Goal: Information Seeking & Learning: Check status

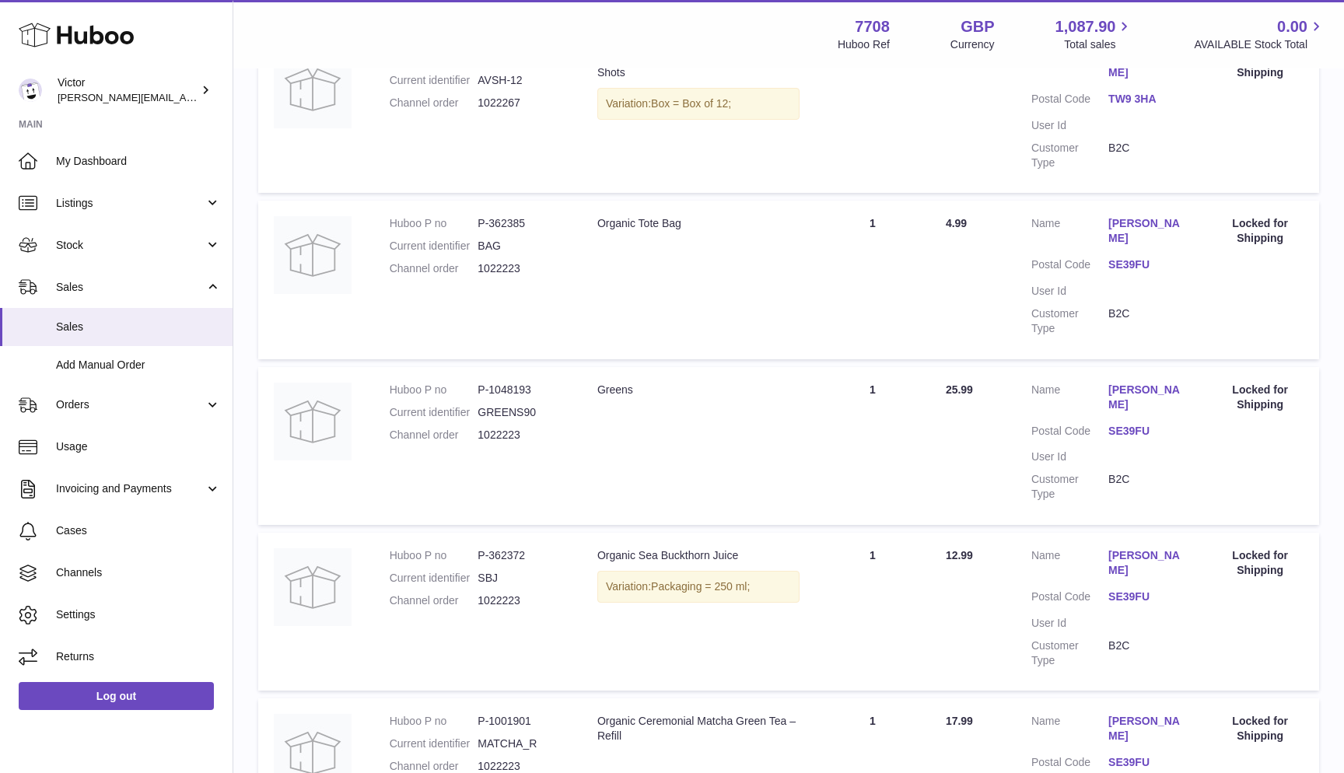
scroll to position [1184, 0]
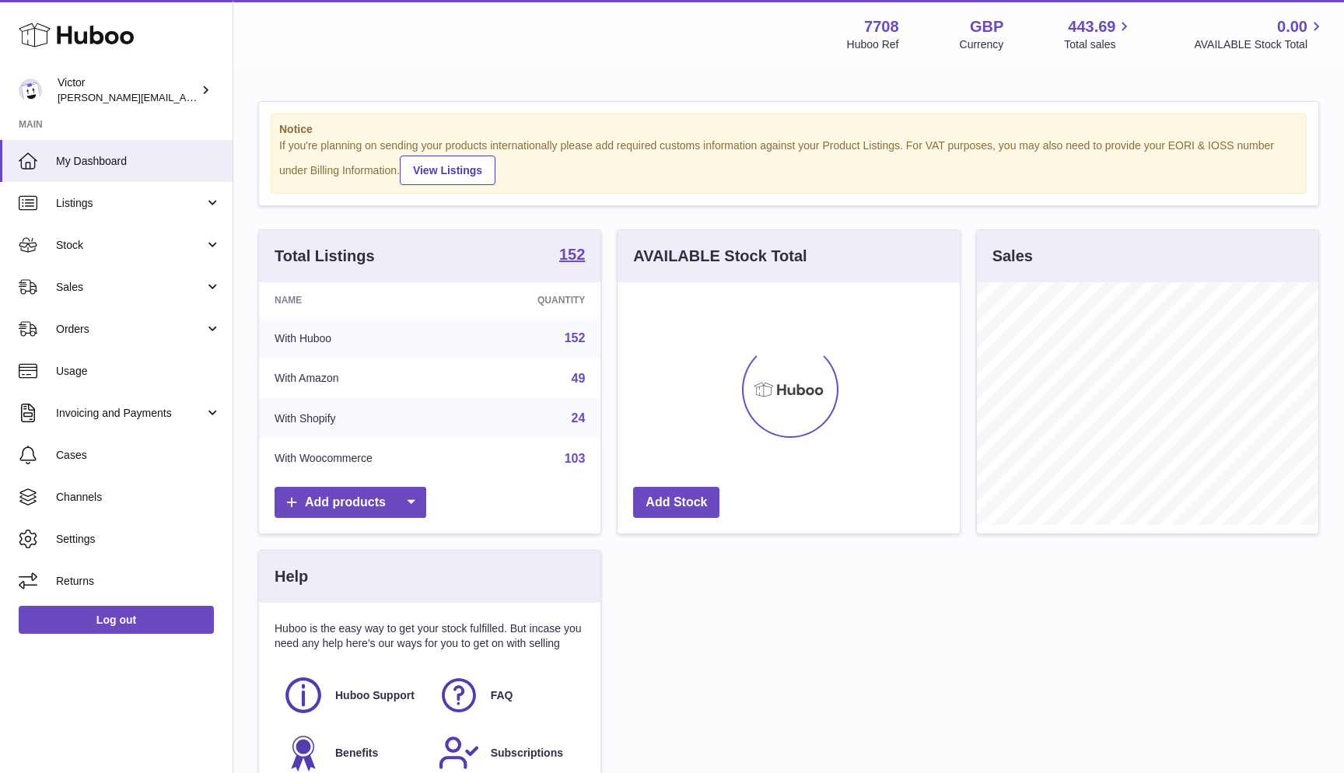
scroll to position [243, 342]
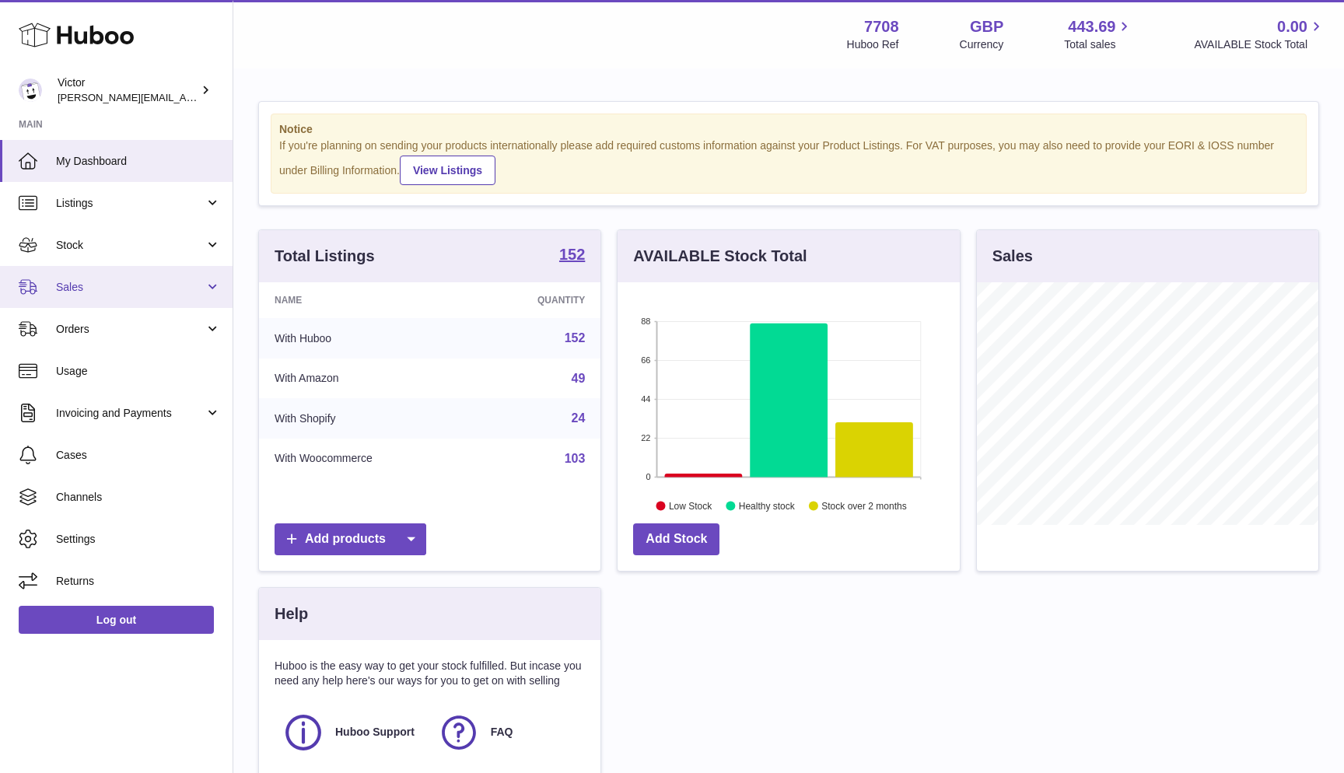
click at [172, 302] on link "Sales" at bounding box center [116, 287] width 232 height 42
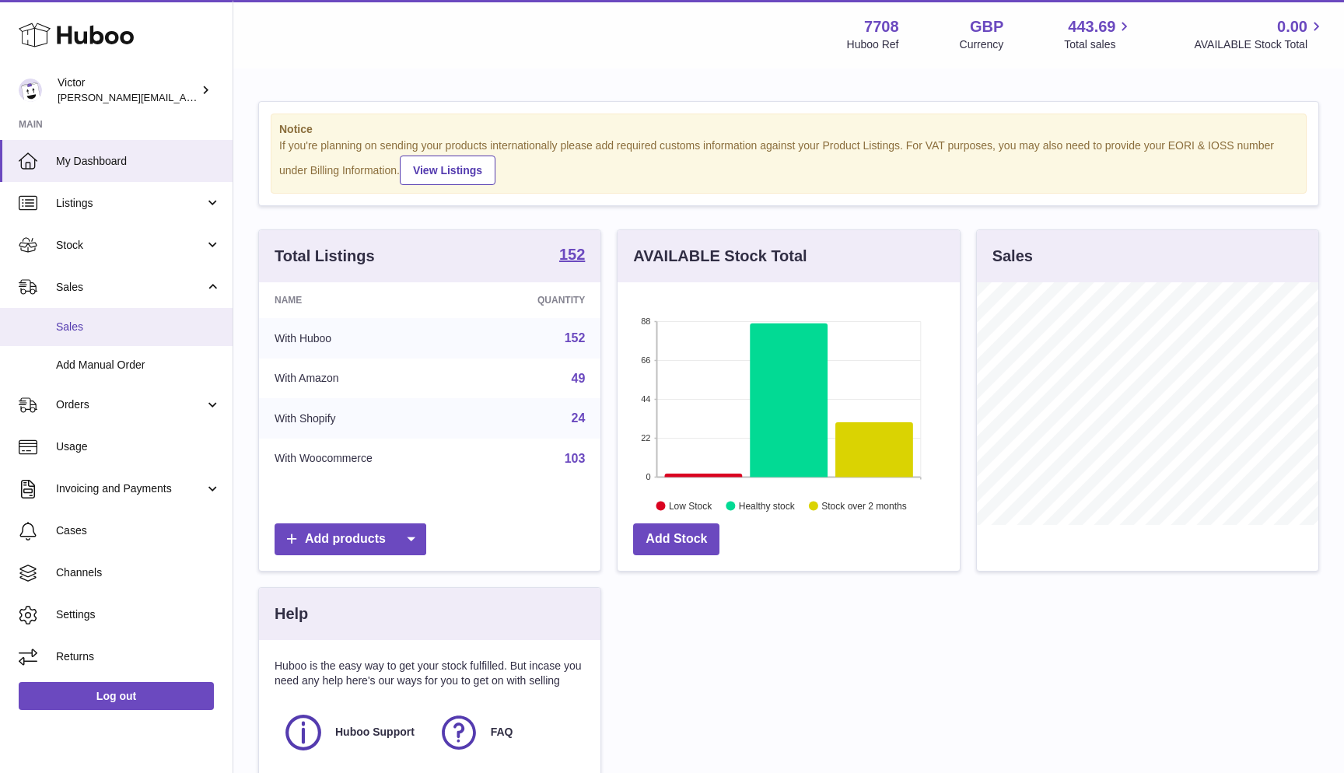
click at [148, 333] on link "Sales" at bounding box center [116, 327] width 232 height 38
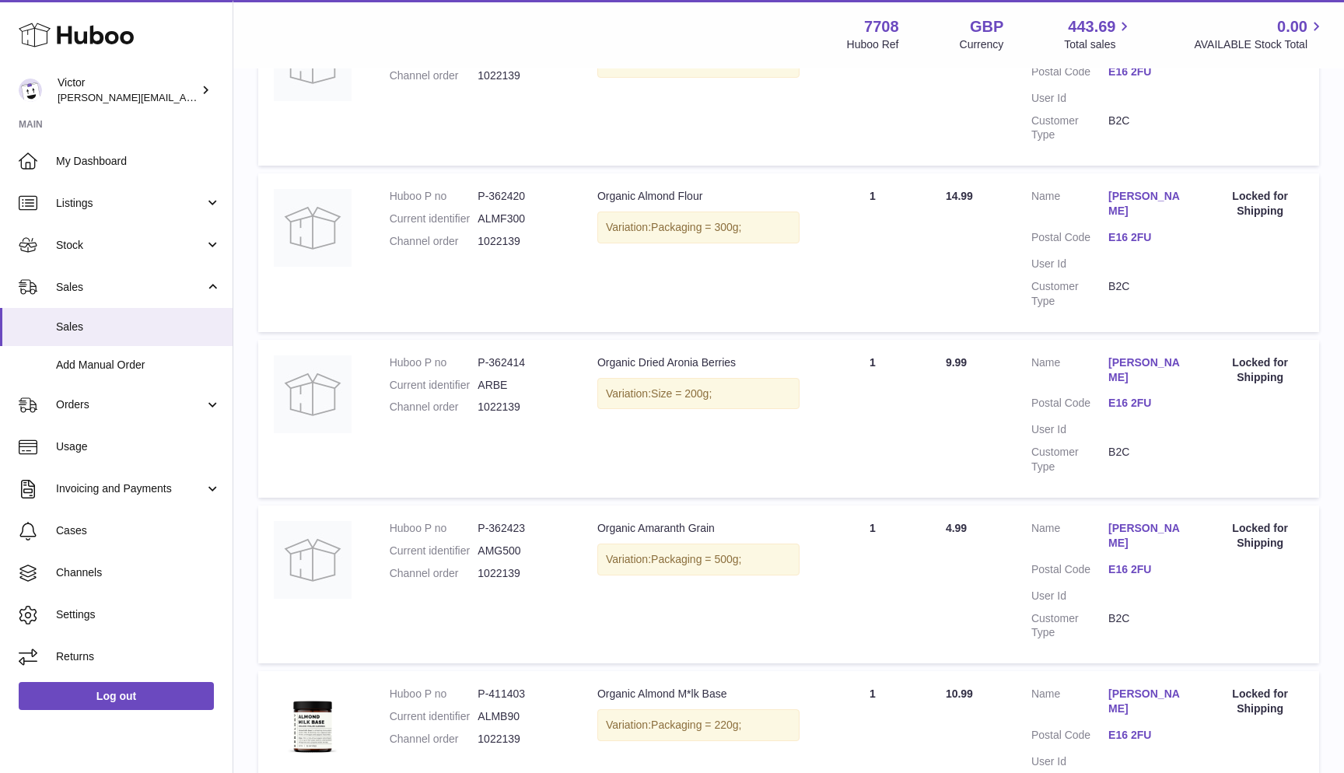
scroll to position [1226, 0]
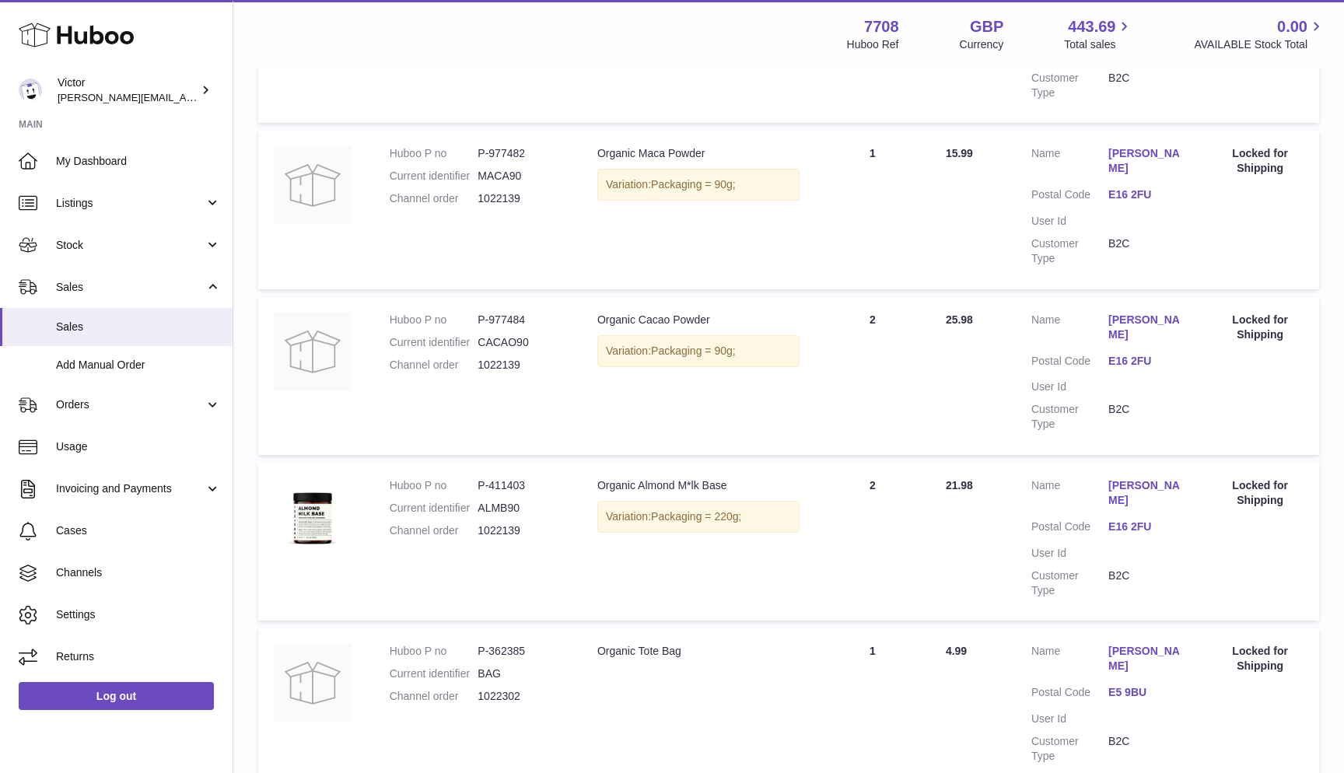
scroll to position [1254, 0]
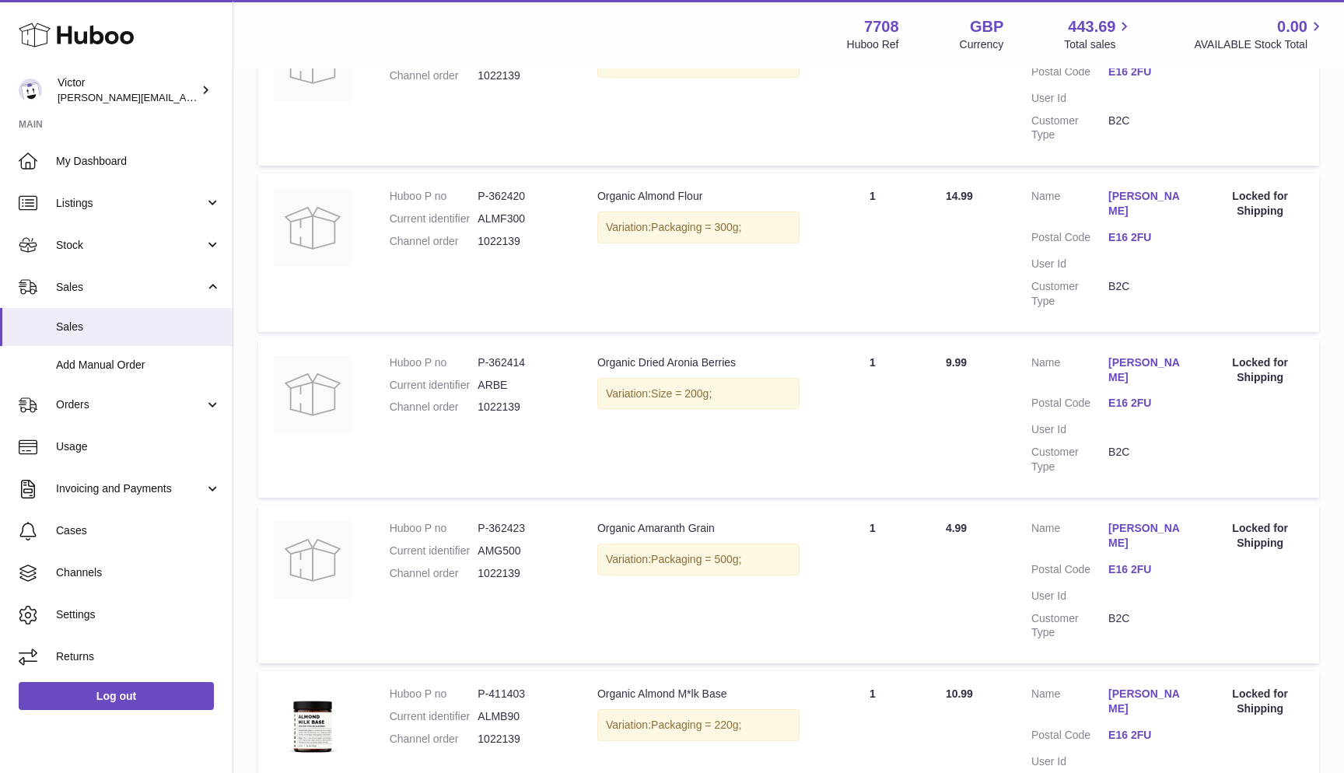
scroll to position [1226, 0]
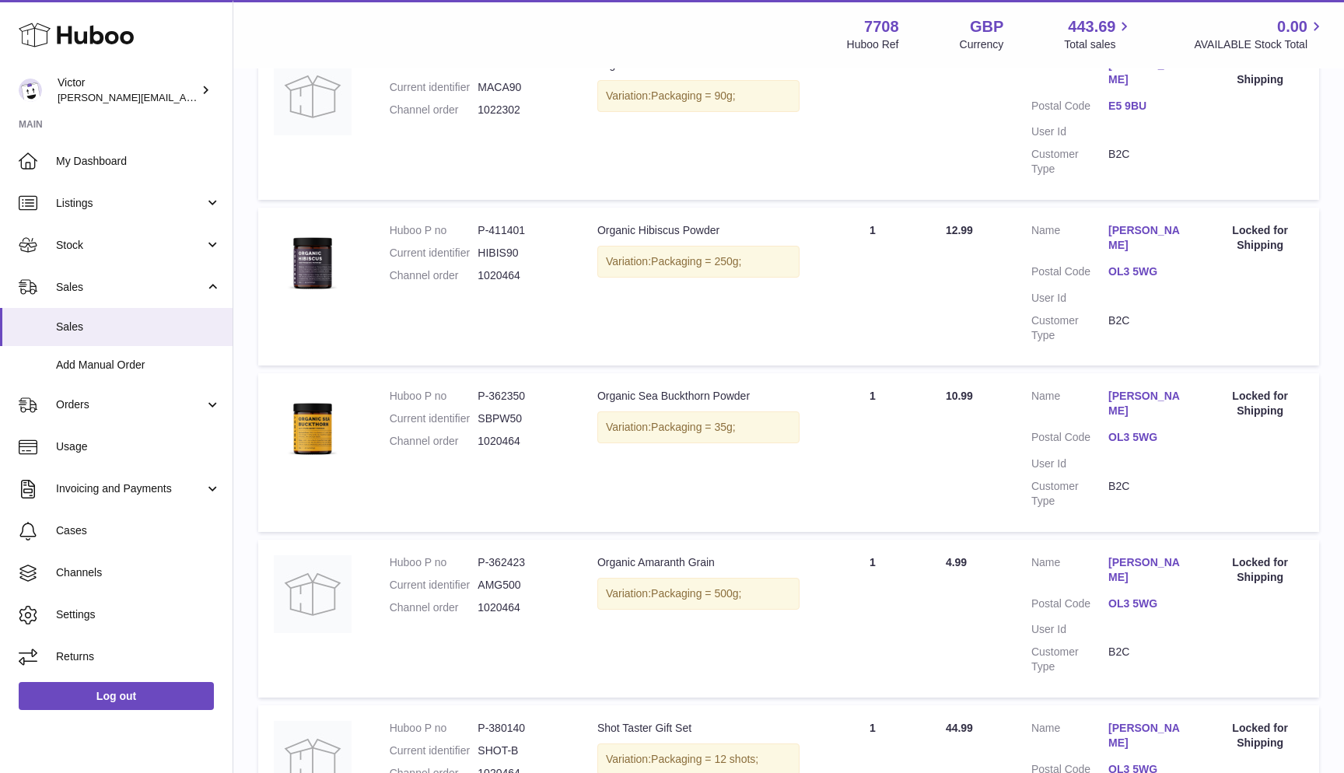
scroll to position [1013, 0]
click at [501, 765] on dd "1020464" at bounding box center [521, 772] width 89 height 15
copy dd "1020464"
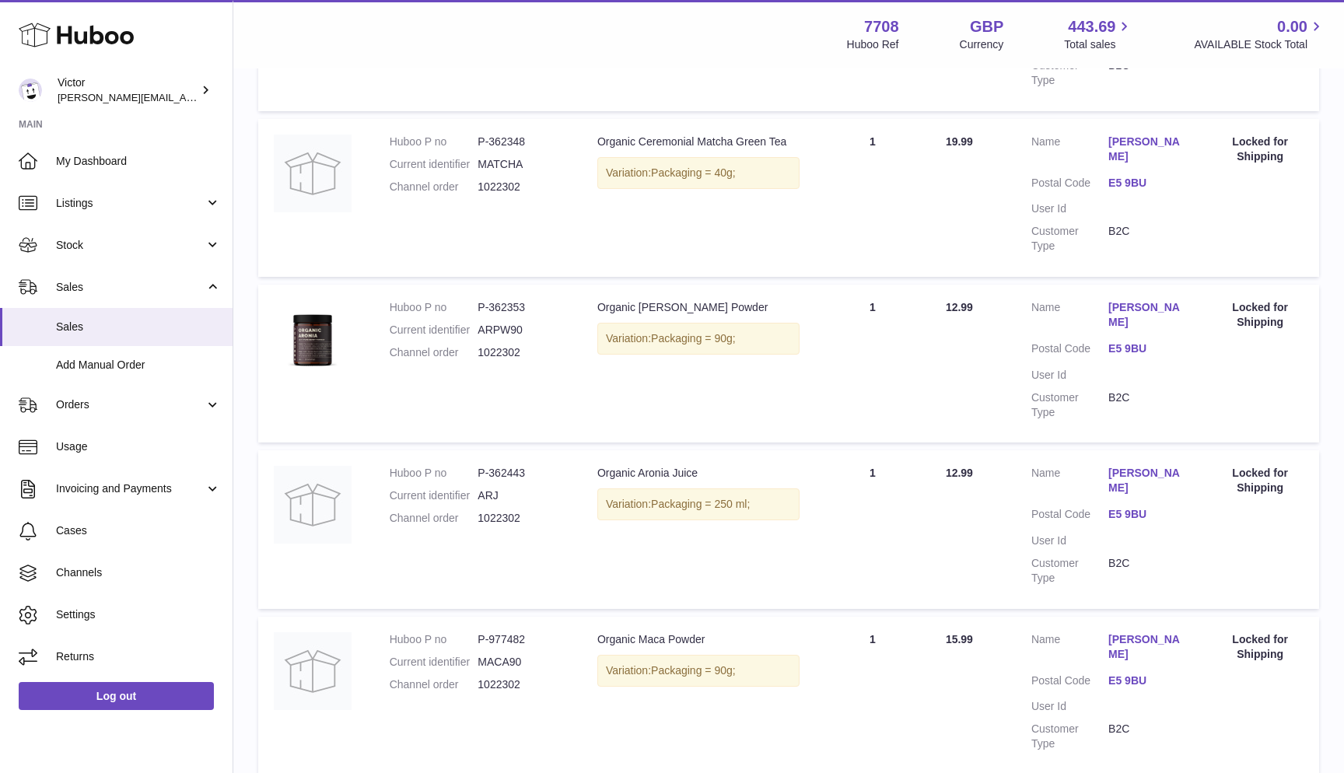
scroll to position [432, 0]
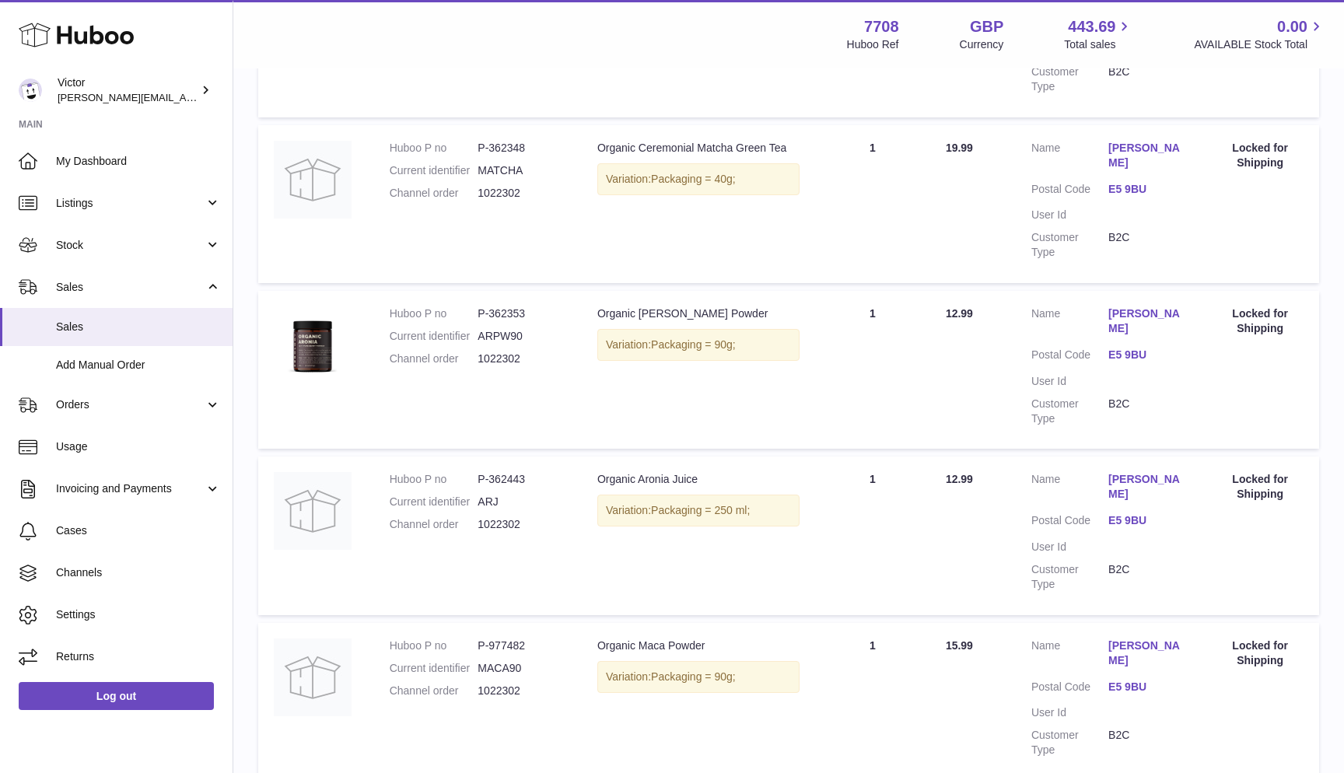
click at [499, 517] on dd "1022302" at bounding box center [521, 524] width 89 height 15
copy dd "1022302"
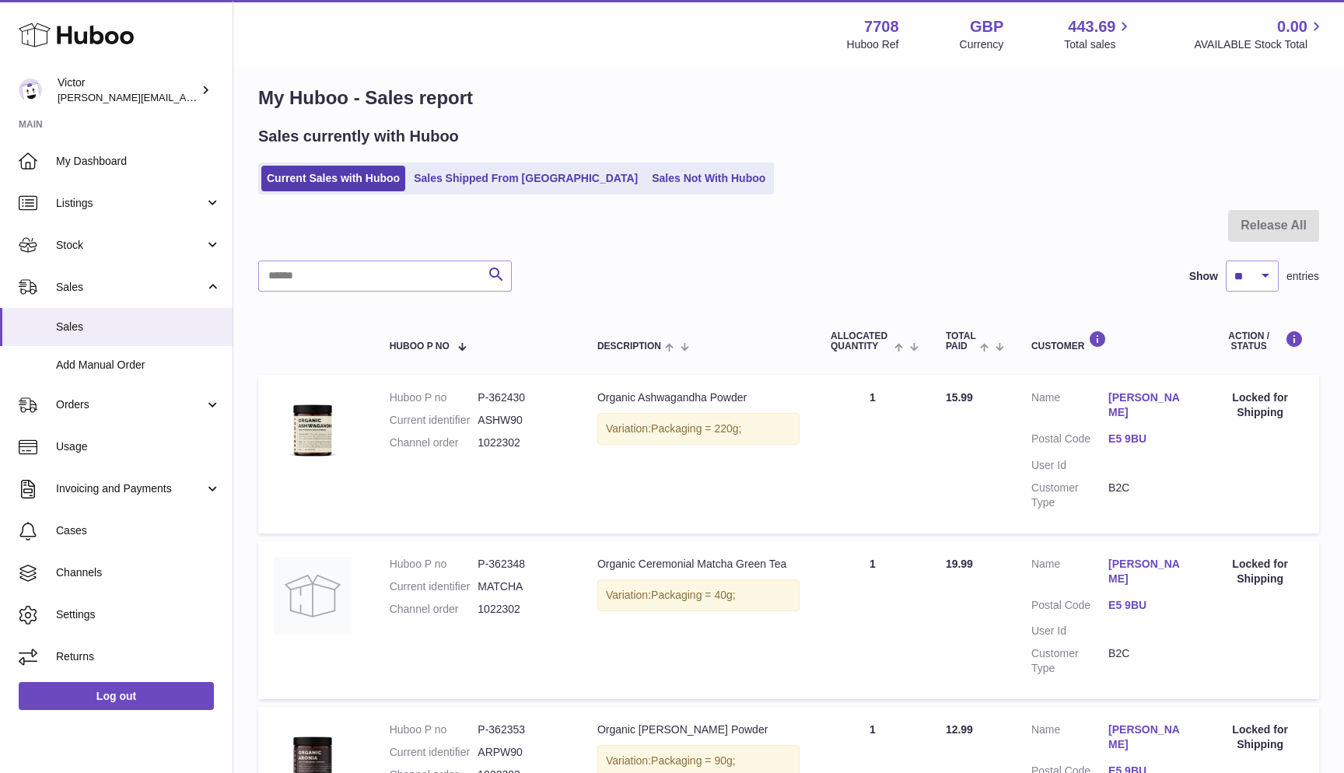
scroll to position [15, 0]
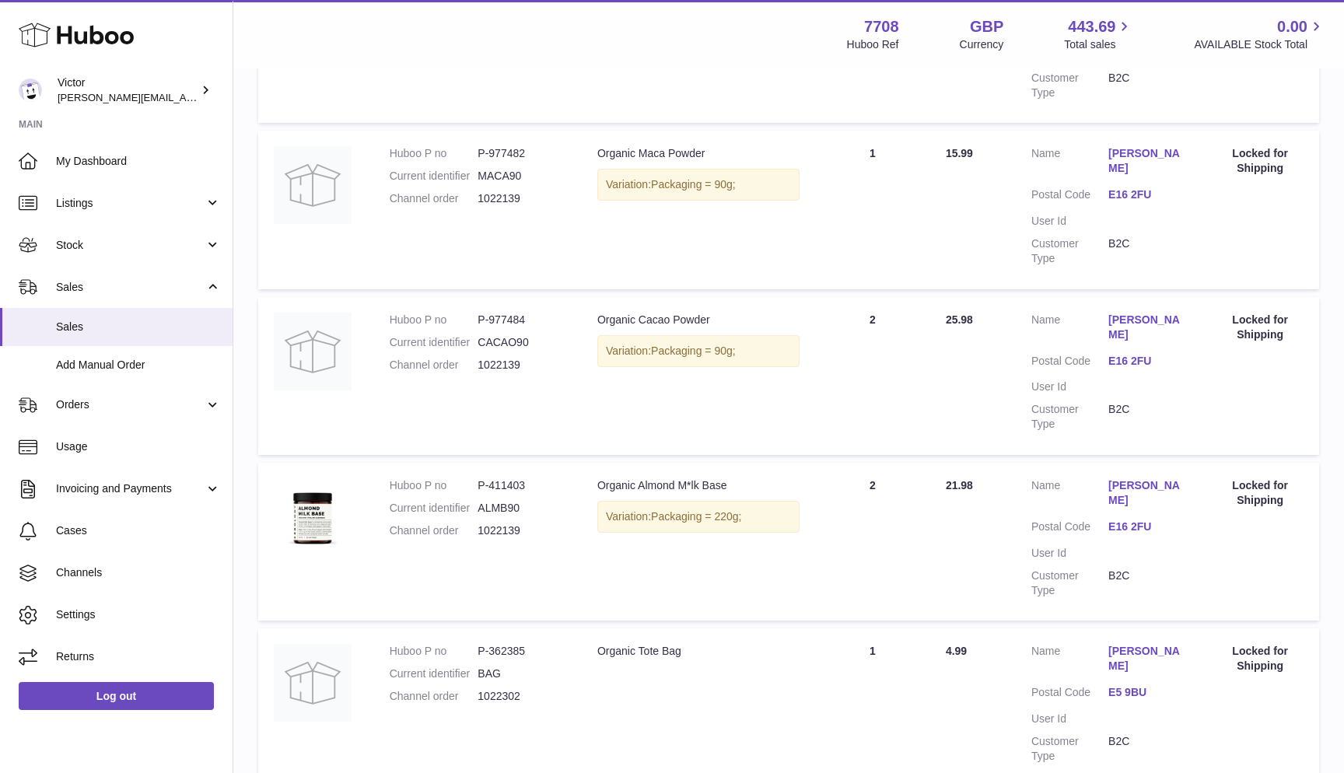
scroll to position [1254, 0]
click at [492, 524] on dd "1022139" at bounding box center [521, 531] width 89 height 15
copy dd "1022139"
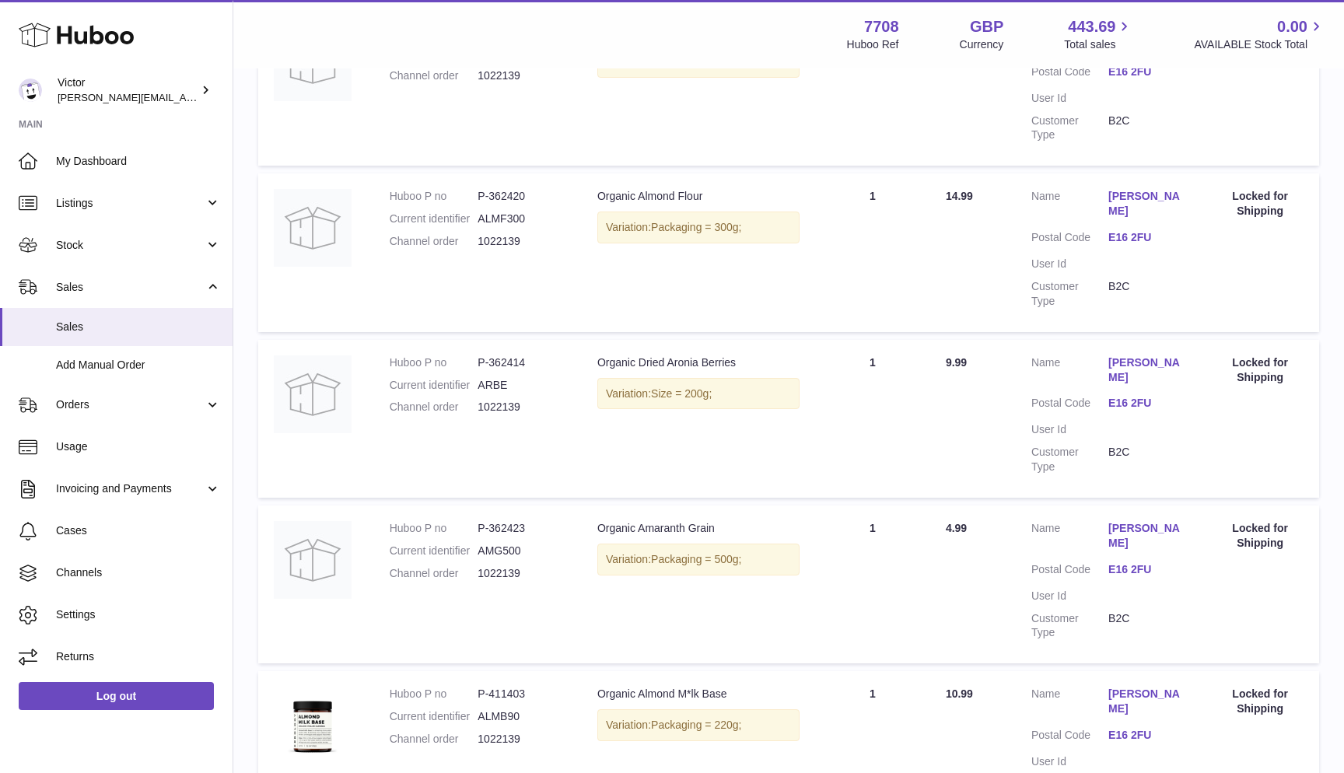
scroll to position [1226, 0]
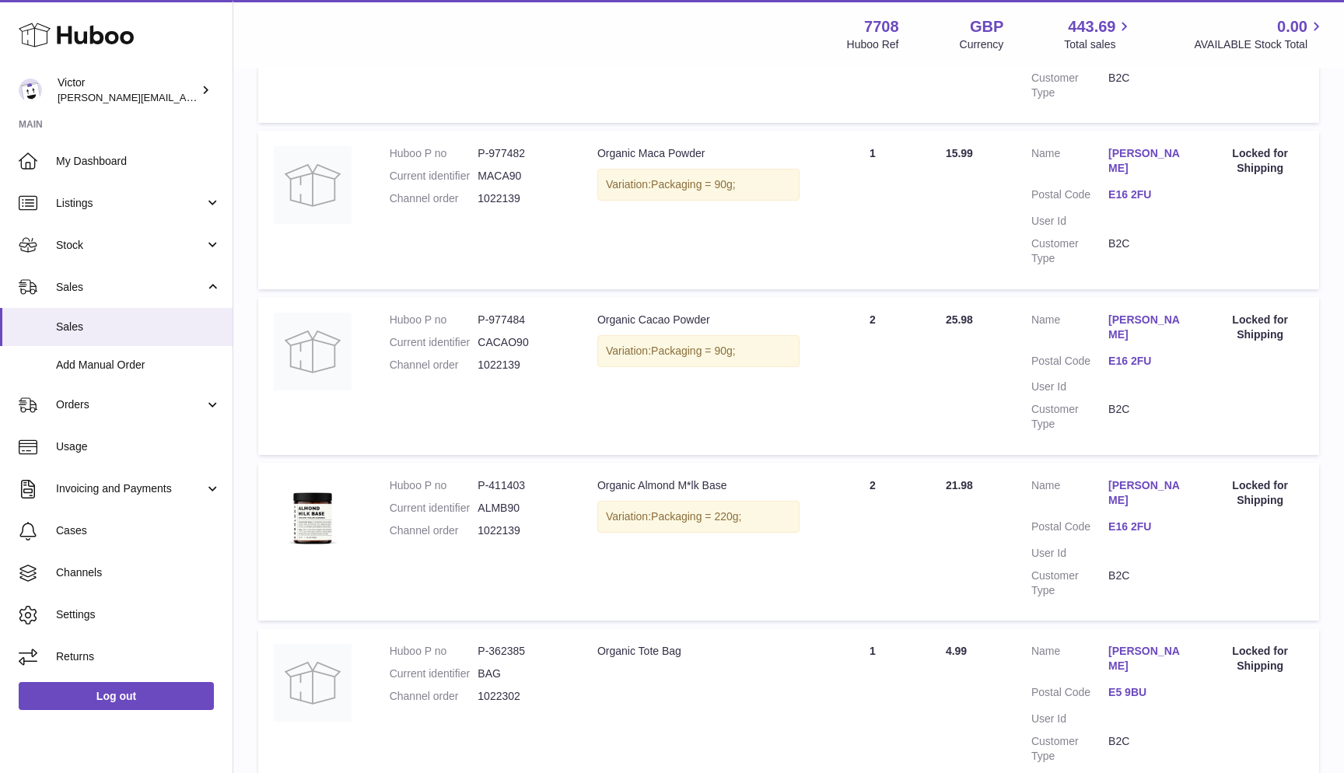
scroll to position [1254, 0]
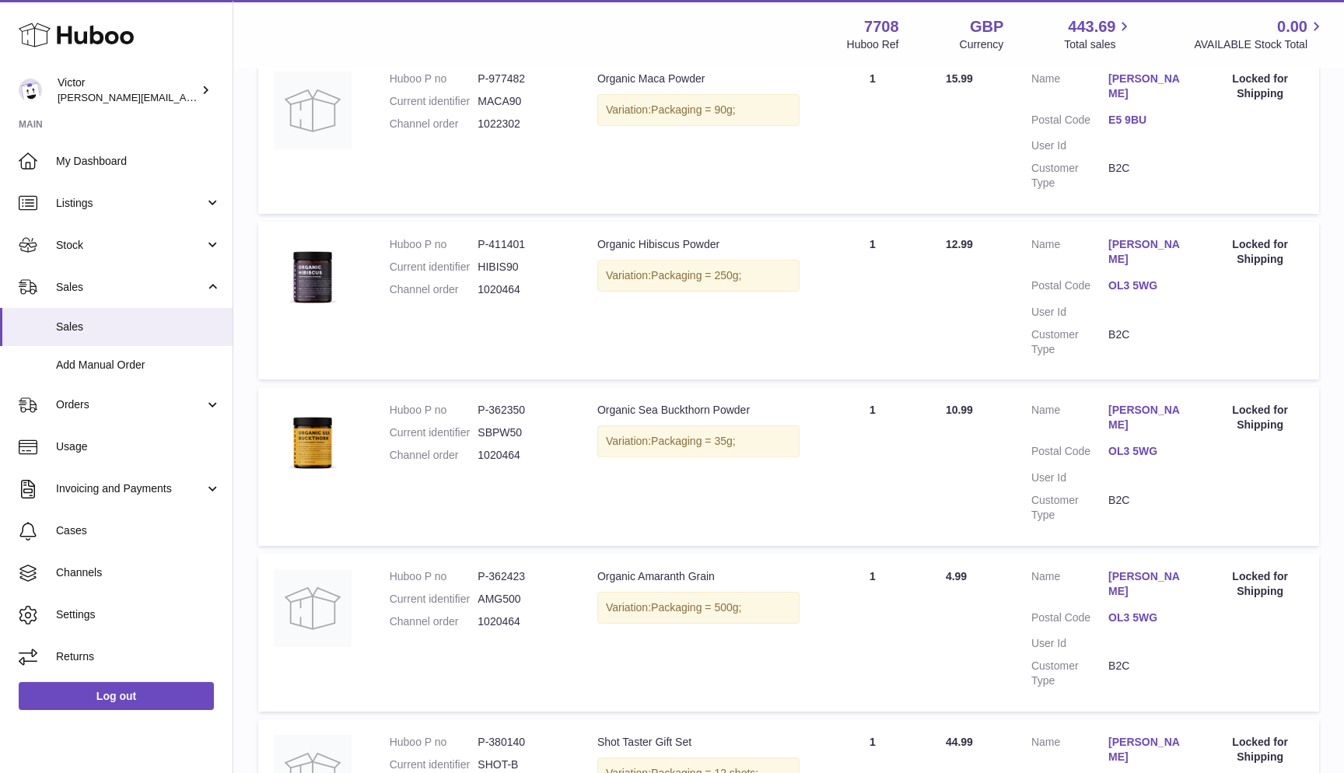
scroll to position [1000, 0]
drag, startPoint x: 480, startPoint y: 575, endPoint x: 529, endPoint y: 575, distance: 49.0
click at [529, 756] on dd "SHOT-B" at bounding box center [521, 763] width 89 height 15
copy dd "SHOT-B"
click at [136, 372] on link "Add Manual Order" at bounding box center [116, 365] width 232 height 38
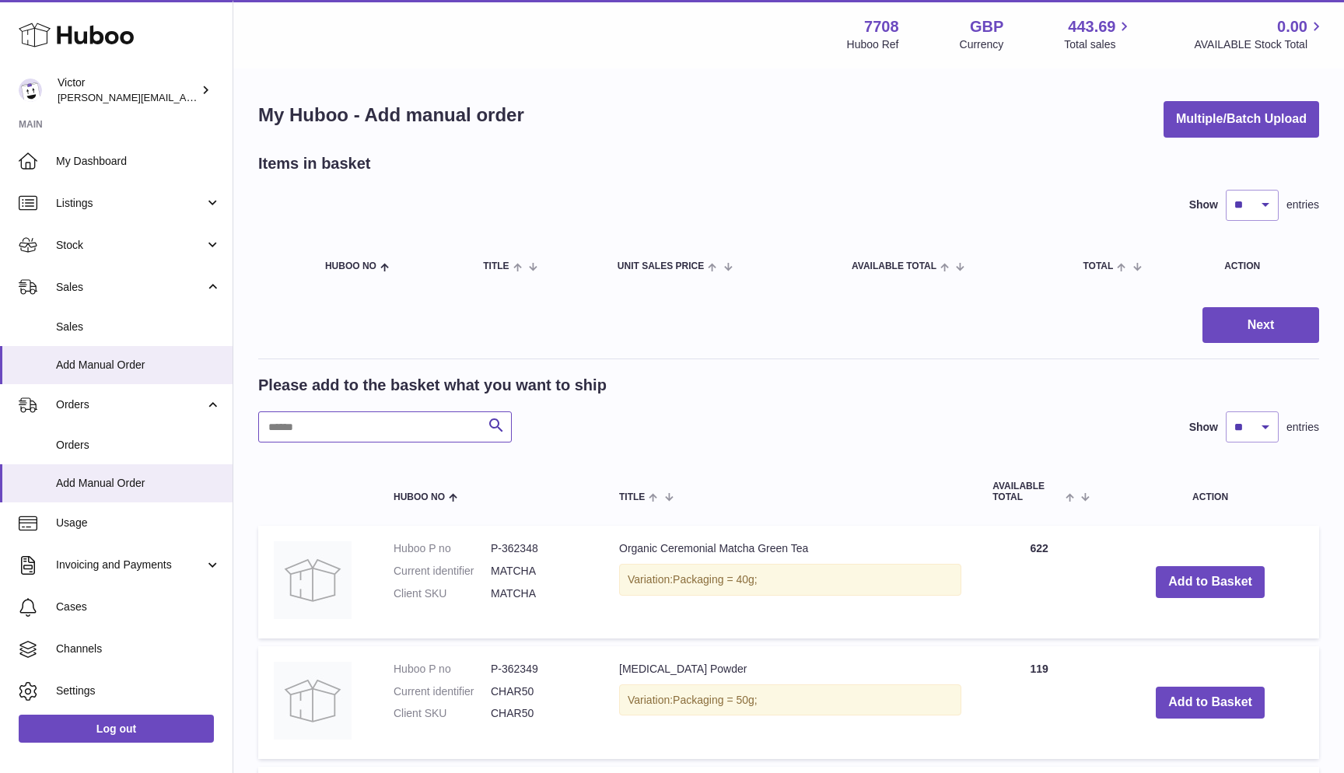
click at [365, 430] on input "text" at bounding box center [384, 426] width 253 height 31
paste input "******"
type input "******"
click at [86, 238] on span "Stock" at bounding box center [130, 245] width 149 height 15
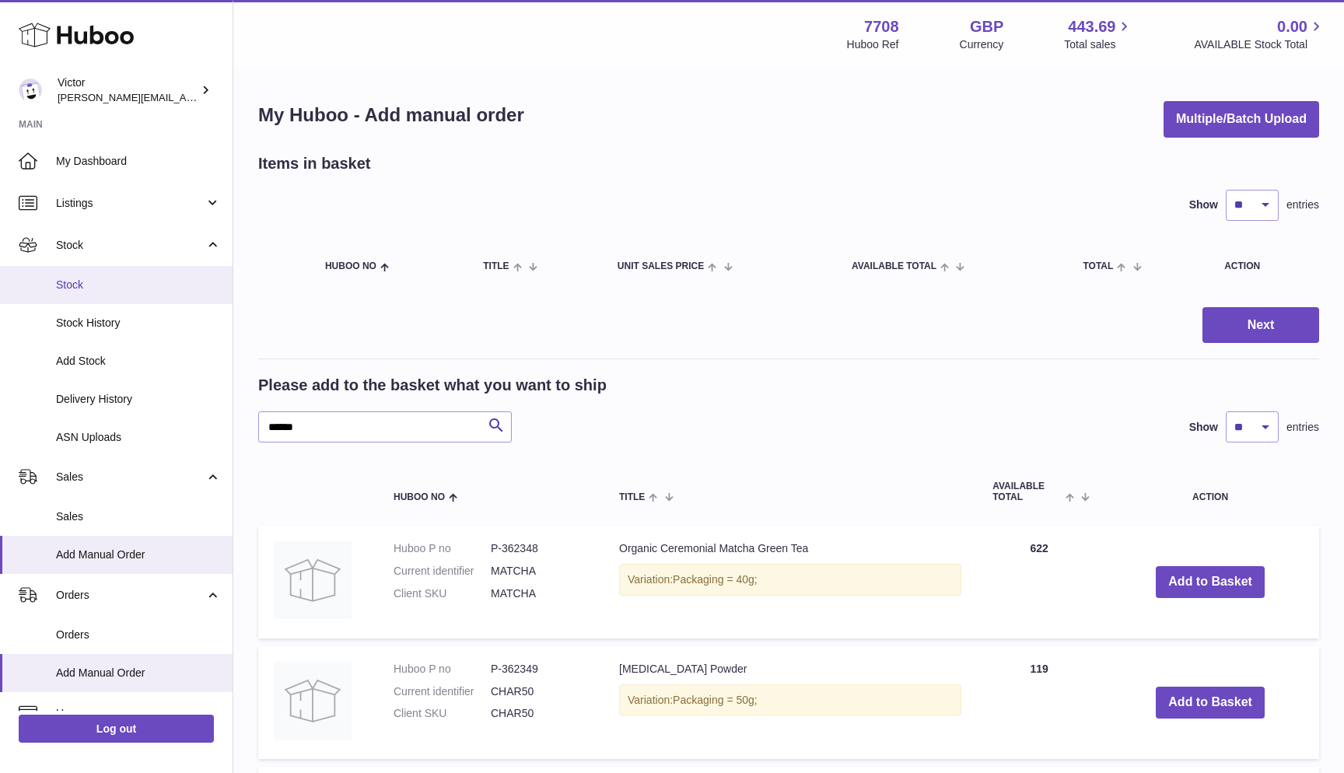
click at [81, 279] on span "Stock" at bounding box center [138, 285] width 165 height 15
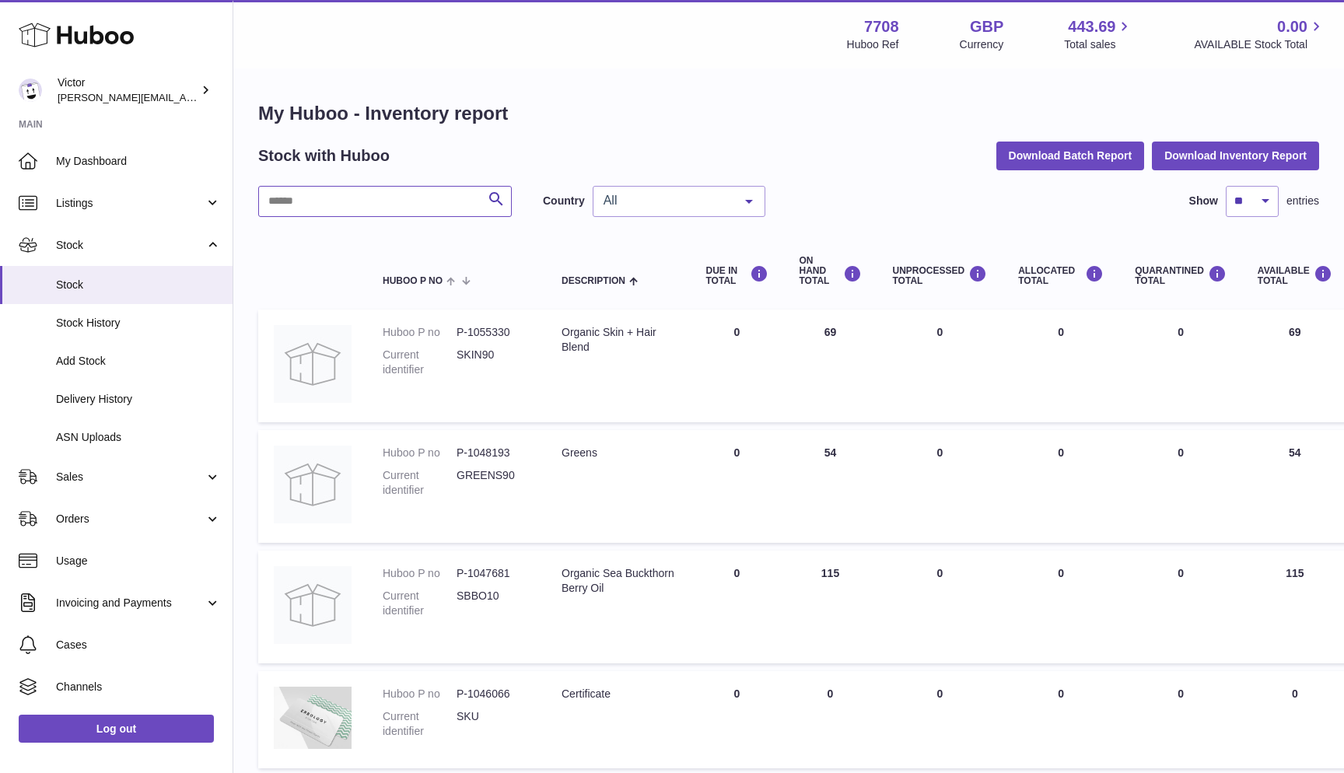
click at [313, 204] on input "text" at bounding box center [384, 201] width 253 height 31
paste input "******"
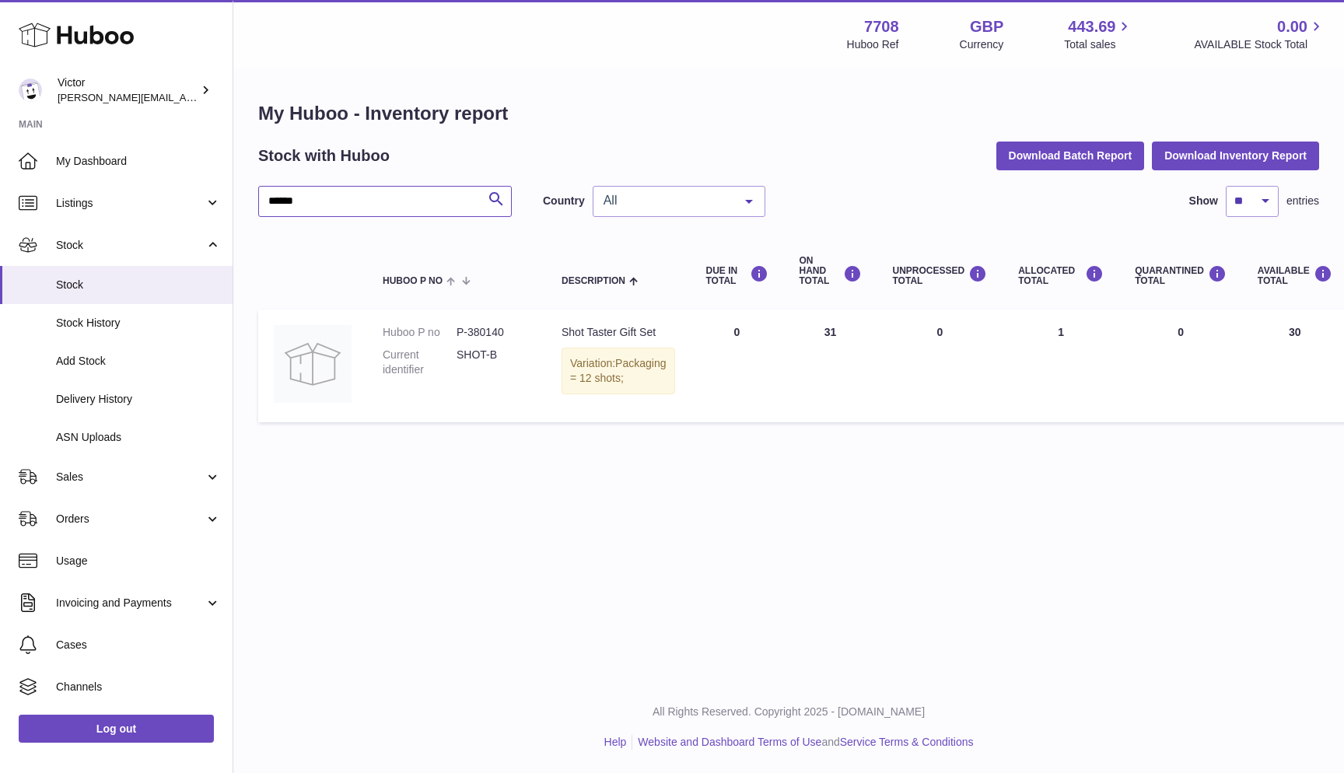
type input "******"
click at [673, 198] on span "All" at bounding box center [666, 201] width 134 height 16
click at [655, 255] on span "GB" at bounding box center [678, 263] width 171 height 31
click at [658, 204] on span "GB" at bounding box center [666, 201] width 134 height 16
click at [647, 289] on span "NL" at bounding box center [678, 294] width 171 height 31
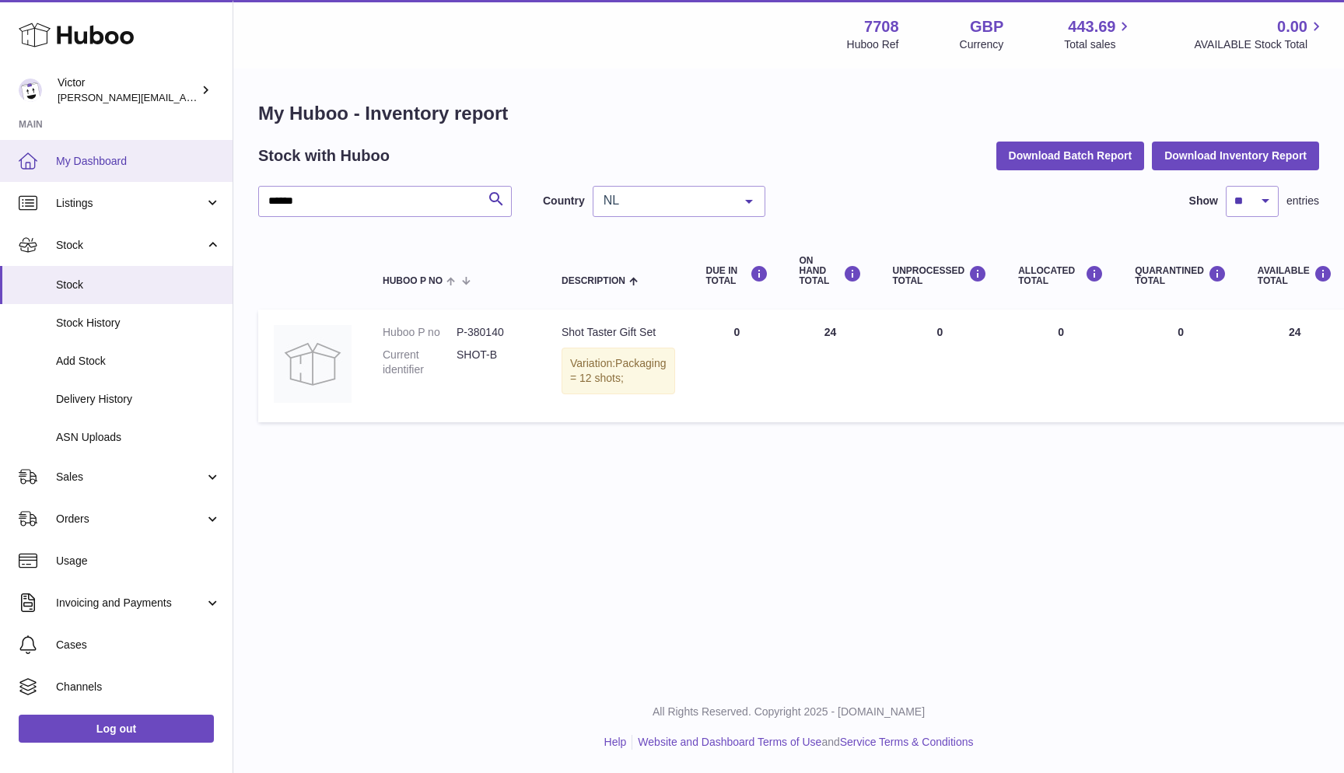
click at [118, 155] on span "My Dashboard" at bounding box center [138, 161] width 165 height 15
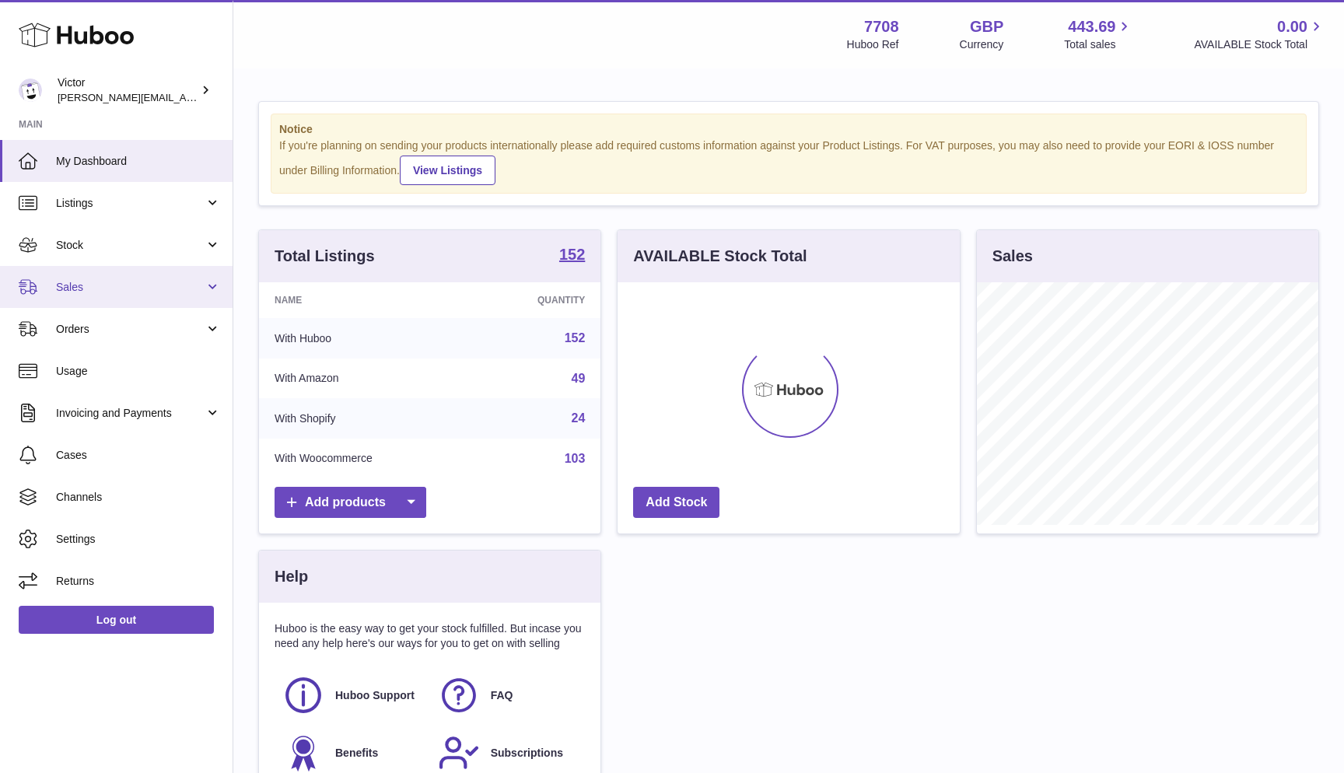
scroll to position [243, 342]
click at [103, 280] on span "Sales" at bounding box center [130, 287] width 149 height 15
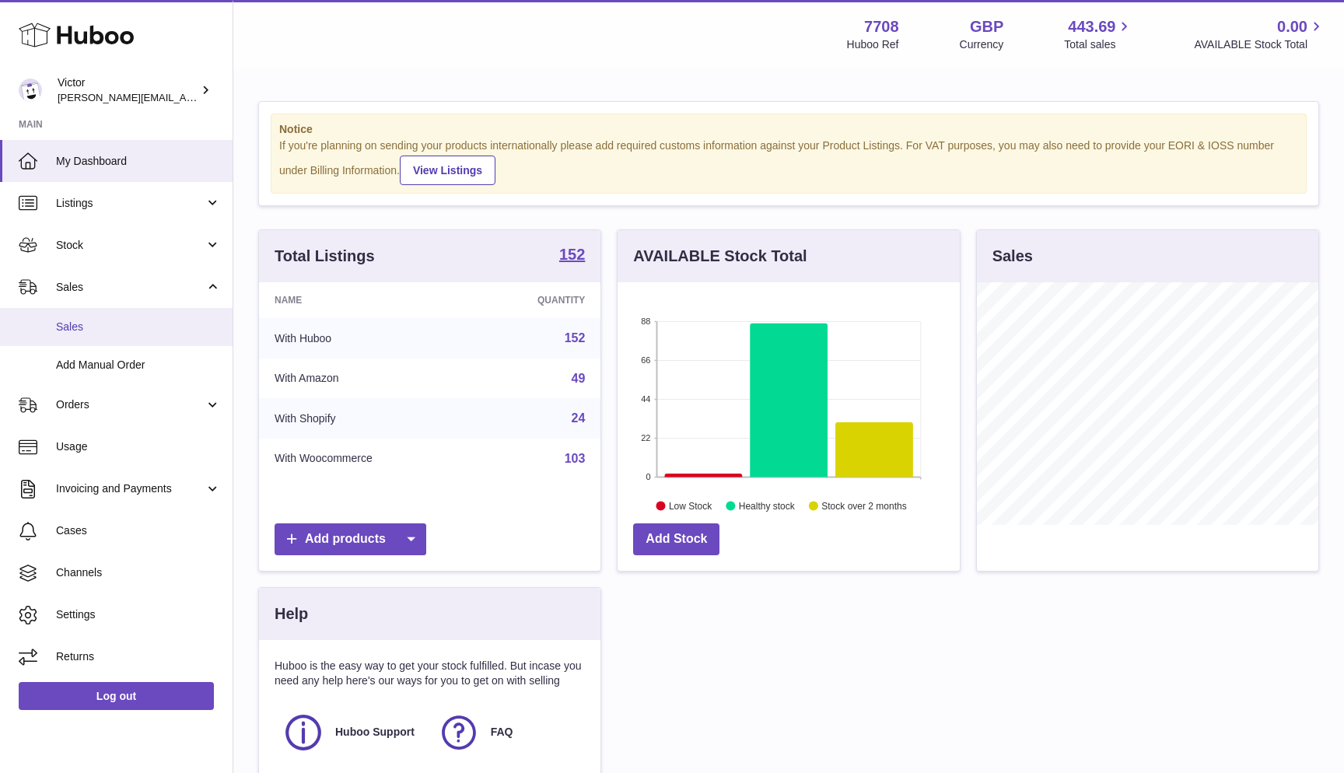
click at [88, 330] on span "Sales" at bounding box center [138, 327] width 165 height 15
